Goal: Task Accomplishment & Management: Use online tool/utility

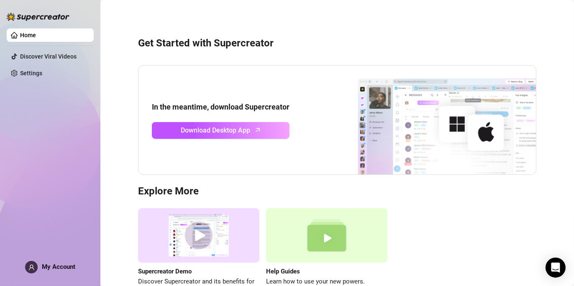
click at [425, 122] on img at bounding box center [431, 120] width 209 height 109
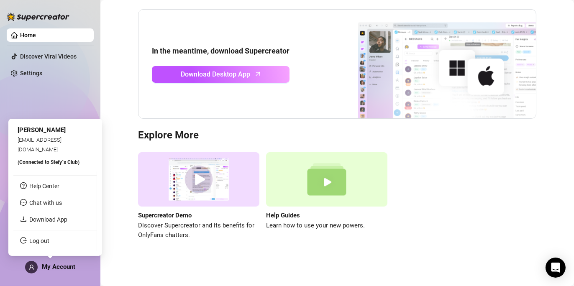
click at [57, 264] on span "My Account" at bounding box center [58, 267] width 33 height 8
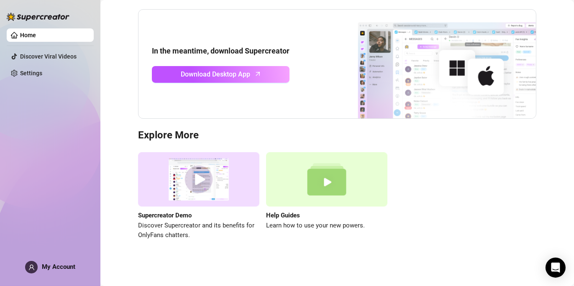
click at [36, 36] on link "Home" at bounding box center [28, 35] width 16 height 7
click at [409, 178] on div "Supercreator Demo Discover Supercreator and its benefits for OnlyFans chatters.…" at bounding box center [337, 196] width 398 height 88
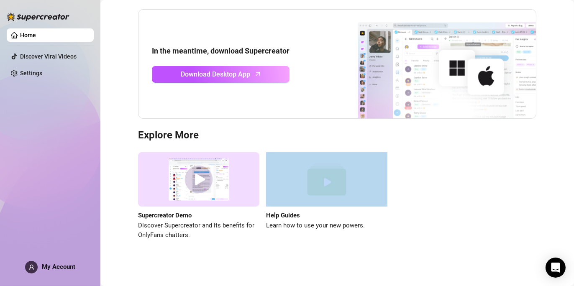
click at [409, 178] on div "Supercreator Demo Discover Supercreator and its benefits for OnlyFans chatters.…" at bounding box center [337, 196] width 398 height 88
click at [438, 164] on div "Supercreator Demo Discover Supercreator and its benefits for OnlyFans chatters.…" at bounding box center [337, 196] width 398 height 88
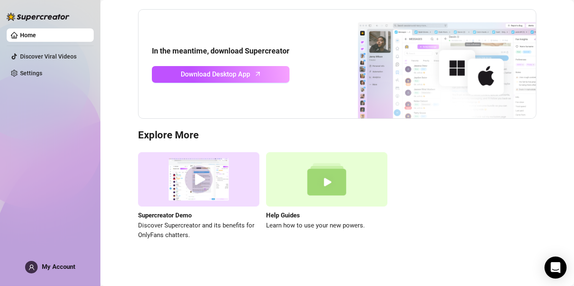
click at [557, 265] on icon "Open Intercom Messenger" at bounding box center [555, 267] width 10 height 11
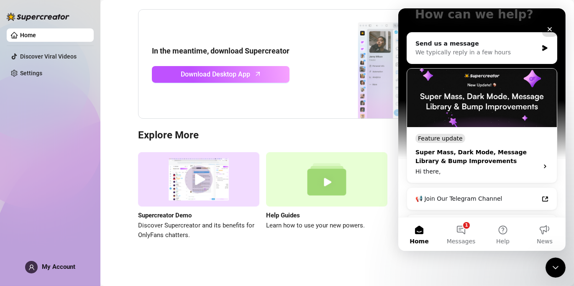
scroll to position [76, 0]
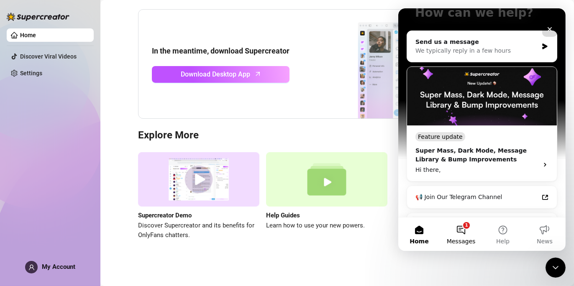
click at [465, 232] on button "1 Messages" at bounding box center [460, 233] width 42 height 33
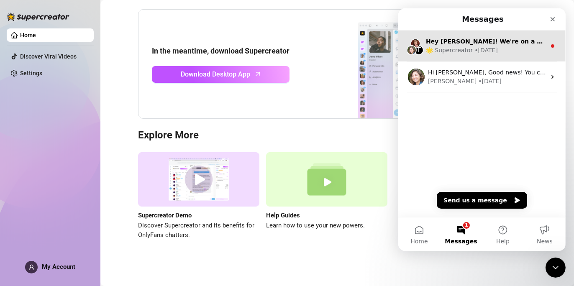
click at [415, 46] on img "Intercom messenger" at bounding box center [415, 43] width 10 height 10
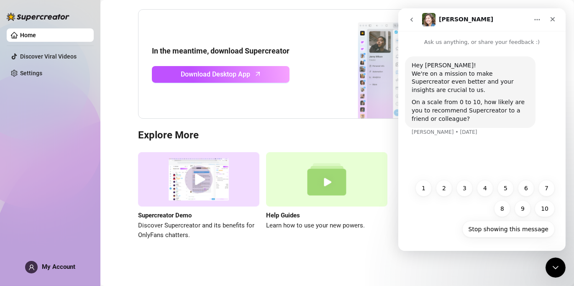
click at [408, 21] on icon "go back" at bounding box center [411, 19] width 7 height 7
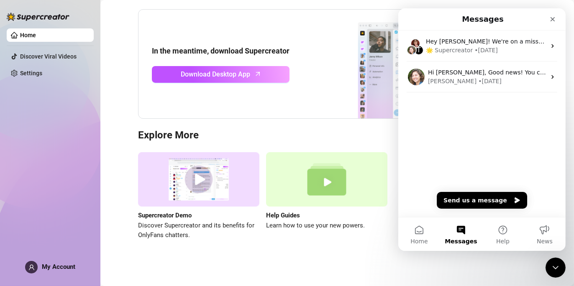
click at [376, 238] on link "Help Guides Learn how to use your new powers." at bounding box center [326, 196] width 121 height 88
click at [422, 231] on button "Home" at bounding box center [419, 233] width 42 height 33
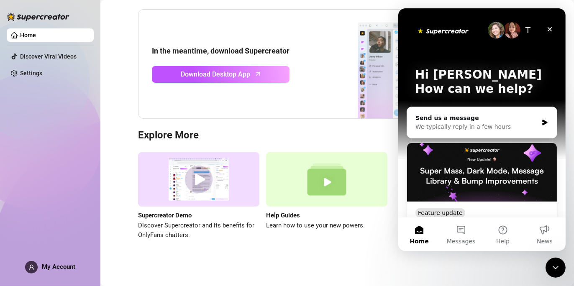
click at [422, 231] on button "Home" at bounding box center [419, 233] width 42 height 33
click at [368, 245] on div "Get Started with Supercreator In the meantime, download Supercreator Download D…" at bounding box center [337, 106] width 457 height 312
click at [419, 232] on button "Home" at bounding box center [419, 233] width 42 height 33
click at [338, 228] on span "Learn how to use your new powers." at bounding box center [326, 226] width 121 height 10
click at [27, 77] on link "Settings" at bounding box center [31, 73] width 22 height 7
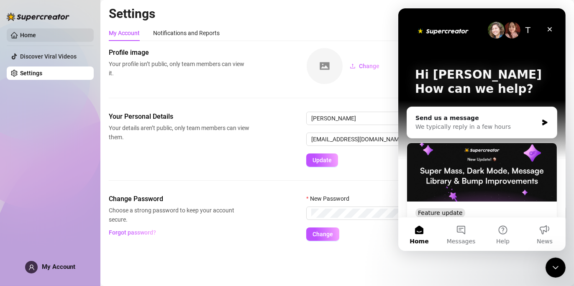
click at [26, 32] on link "Home" at bounding box center [28, 35] width 16 height 7
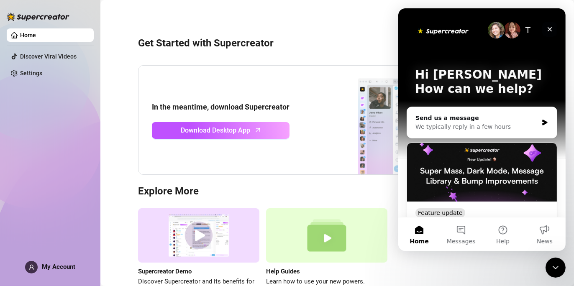
click at [547, 28] on icon "Close" at bounding box center [549, 29] width 7 height 7
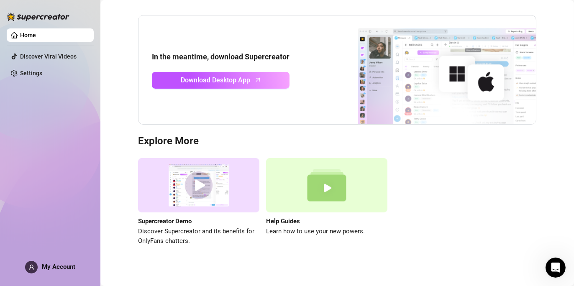
scroll to position [56, 0]
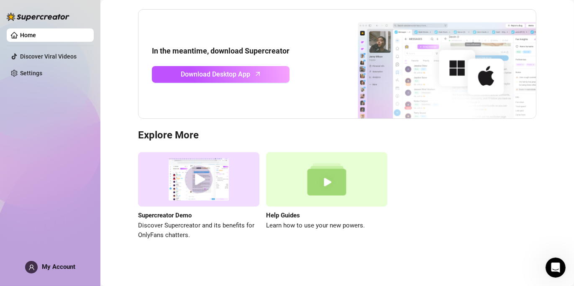
click at [36, 35] on link "Home" at bounding box center [28, 35] width 16 height 7
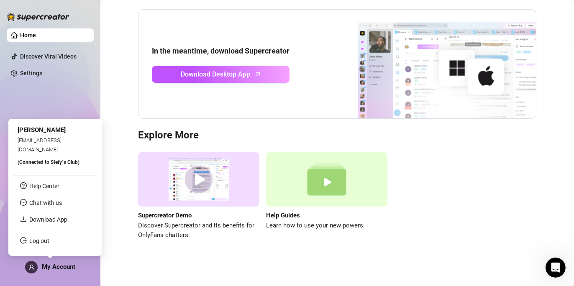
click at [42, 270] on div "My Account" at bounding box center [50, 267] width 50 height 13
click at [51, 273] on div "My Account" at bounding box center [50, 267] width 50 height 13
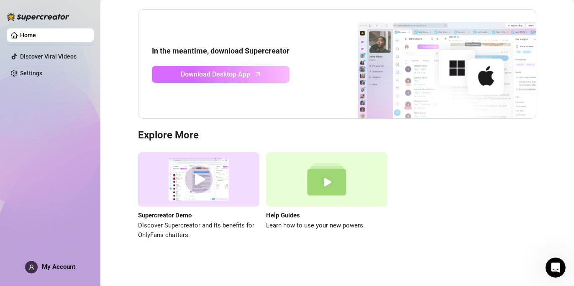
click at [203, 74] on span "Download Desktop App" at bounding box center [215, 74] width 69 height 10
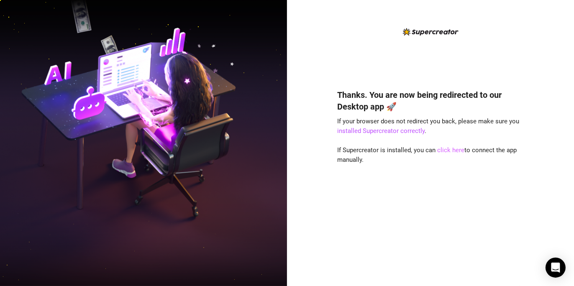
click at [446, 152] on link "click here" at bounding box center [450, 150] width 27 height 8
